Goal: Find specific page/section: Find specific page/section

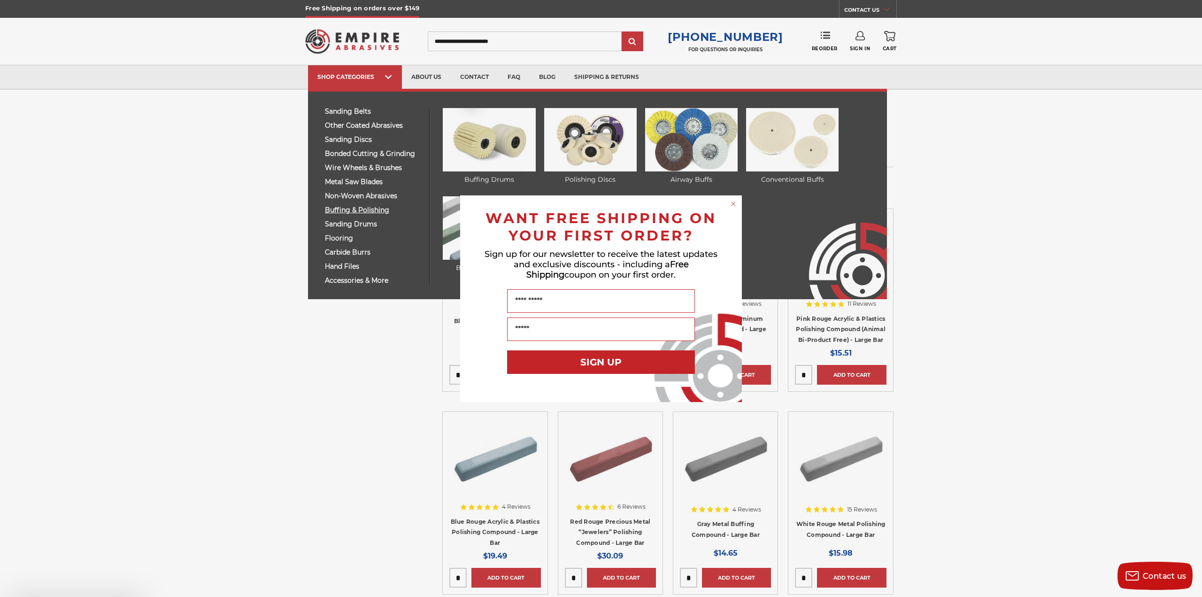
click at [335, 207] on div "Close dialog WANT FREE SHIPPING ON YOUR FIRST ORDER? Sign up for our newsletter…" at bounding box center [601, 298] width 1202 height 597
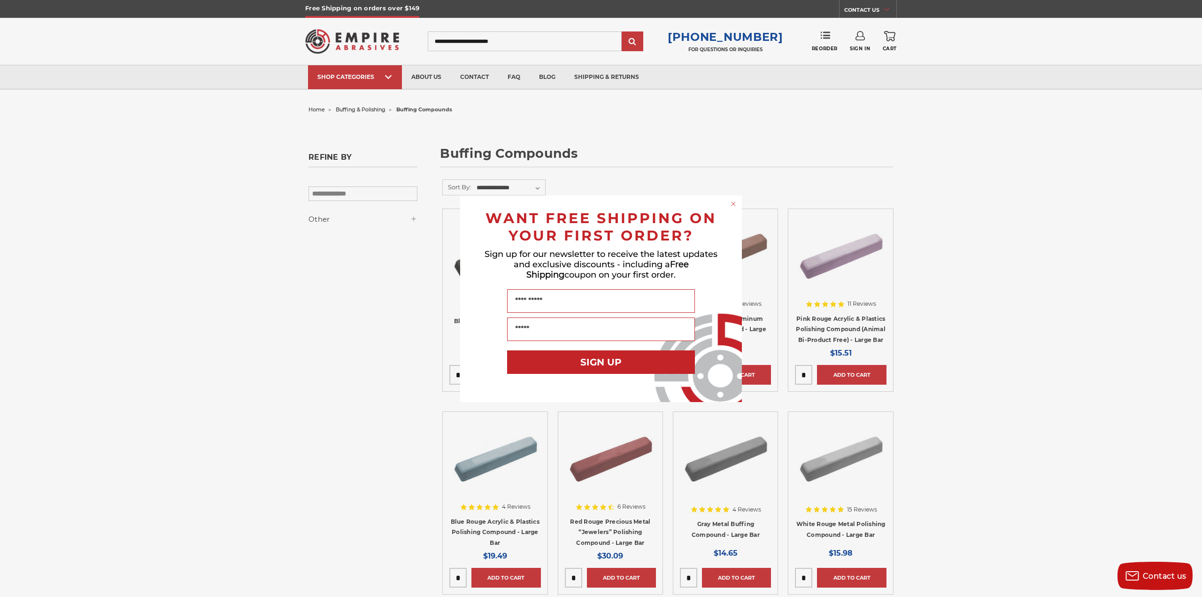
click at [732, 200] on circle "Close dialog" at bounding box center [733, 203] width 9 height 9
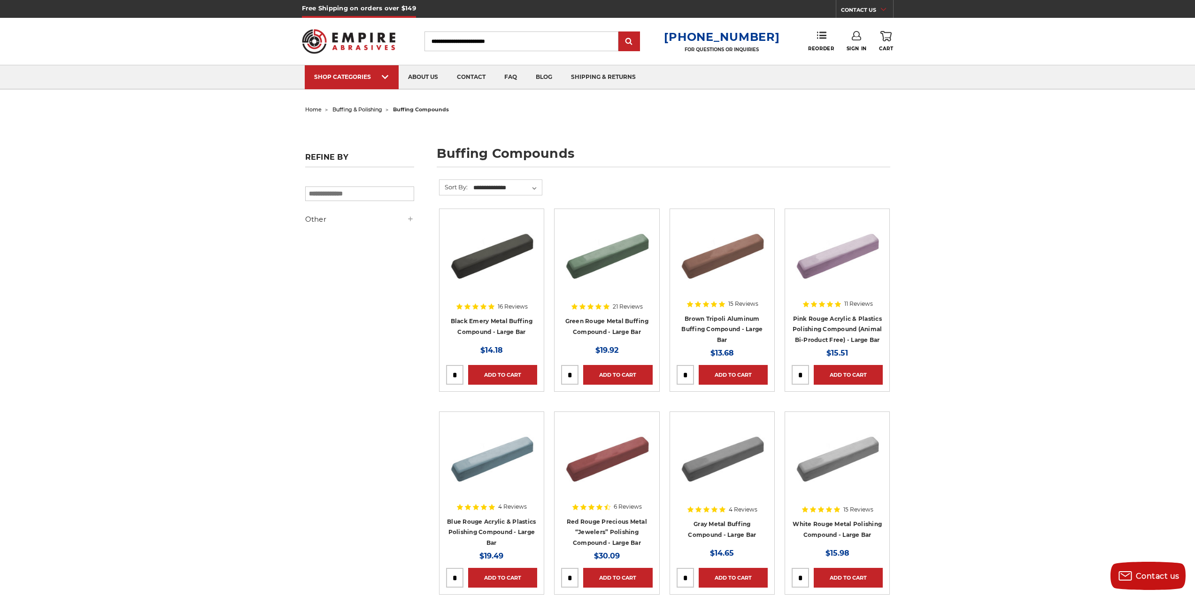
click at [356, 108] on span "buffing & polishing" at bounding box center [358, 109] width 50 height 7
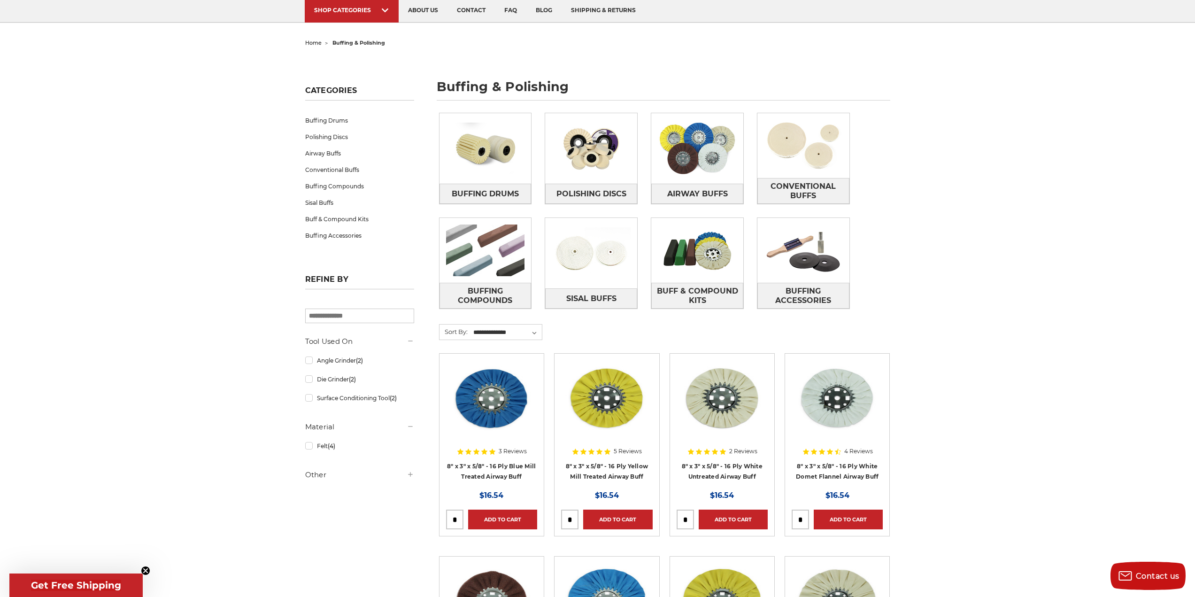
scroll to position [94, 0]
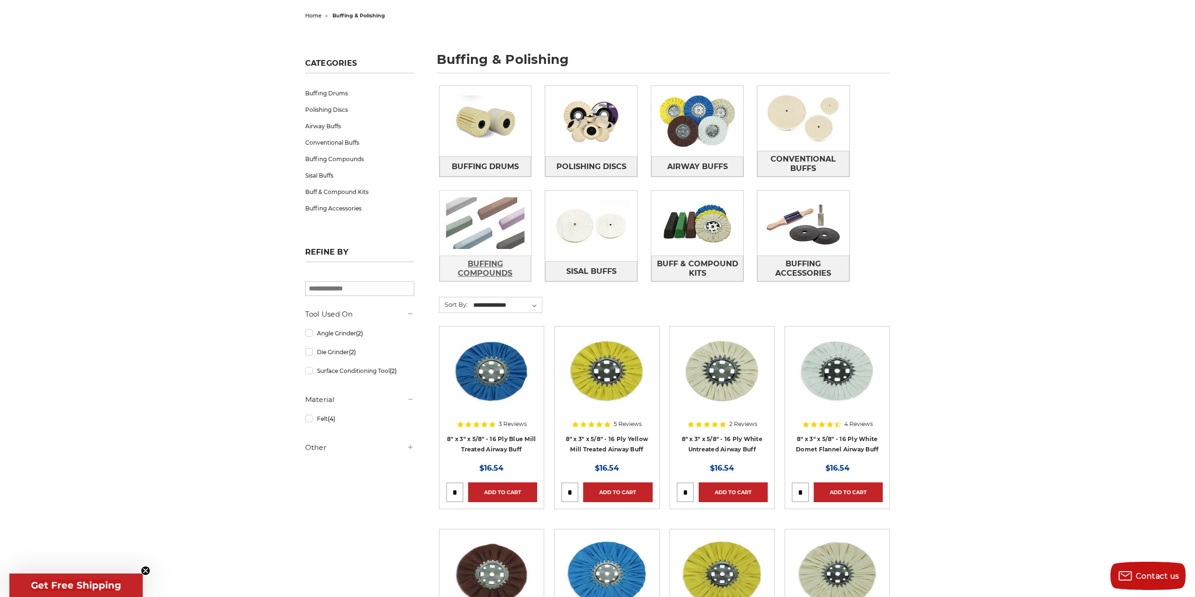
click at [501, 262] on span "Buffing Compounds" at bounding box center [485, 268] width 91 height 25
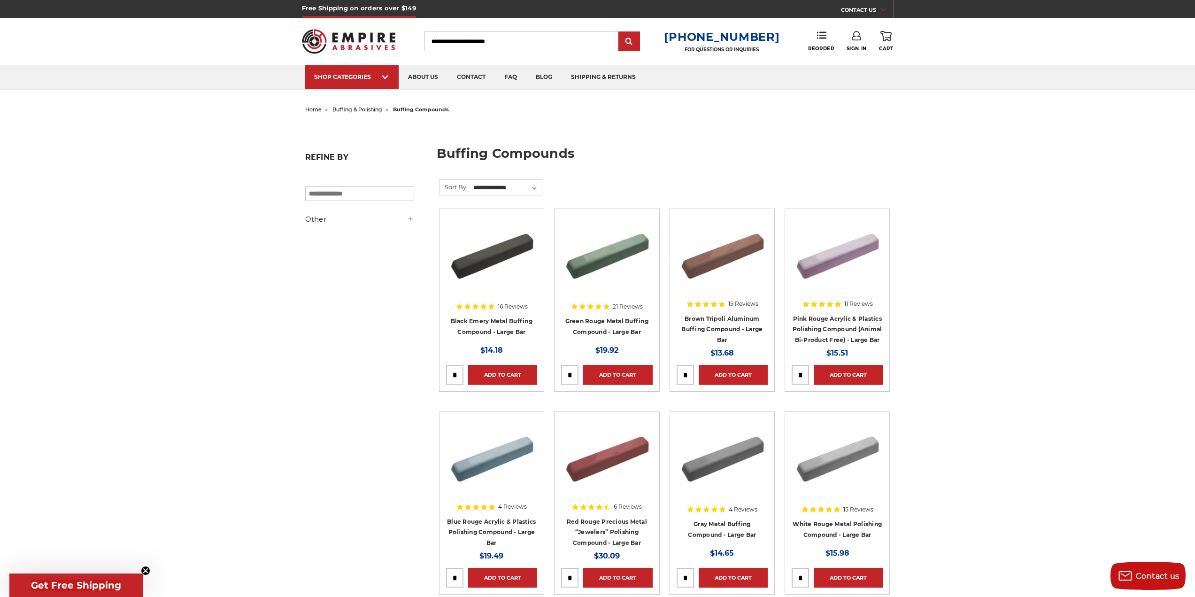
click at [413, 220] on icon at bounding box center [411, 219] width 8 height 8
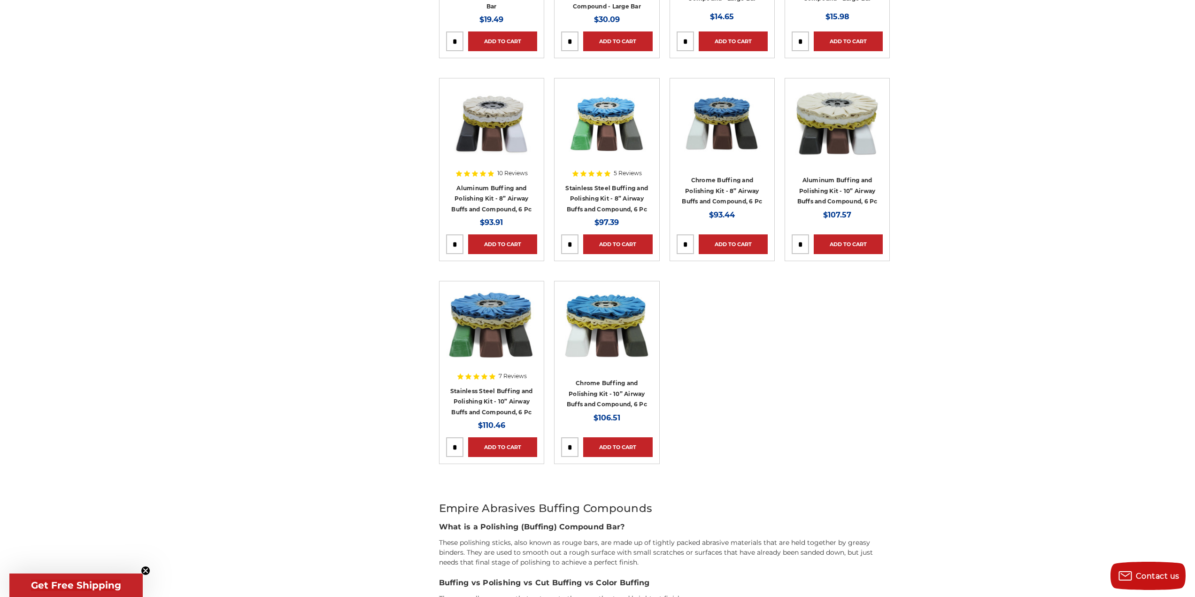
scroll to position [564, 0]
